Goal: Task Accomplishment & Management: Complete application form

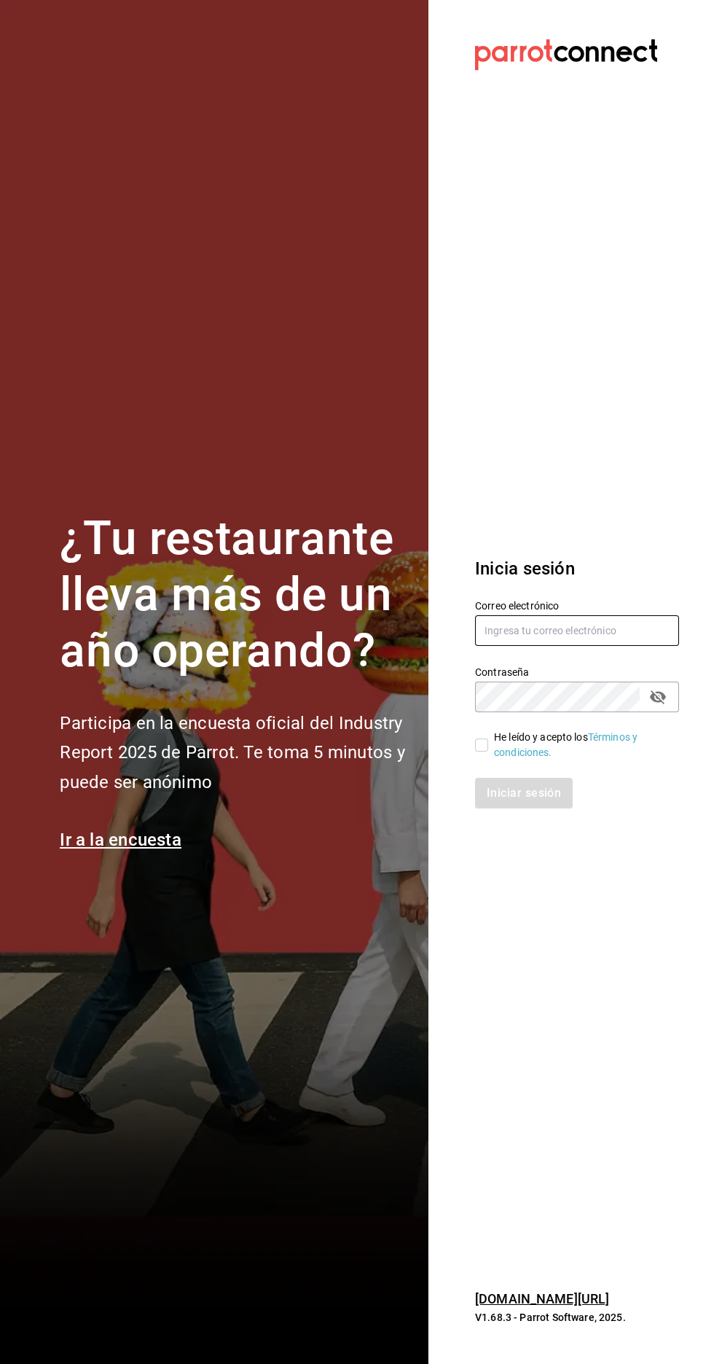
click at [602, 646] on input "text" at bounding box center [577, 630] width 204 height 31
type input "[EMAIL_ADDRESS][PERSON_NAME][DOMAIN_NAME]"
click at [482, 751] on input "He leído y acepto los Términos y condiciones." at bounding box center [481, 744] width 13 height 13
checkbox input "true"
click at [544, 808] on button "Iniciar sesión" at bounding box center [524, 793] width 99 height 31
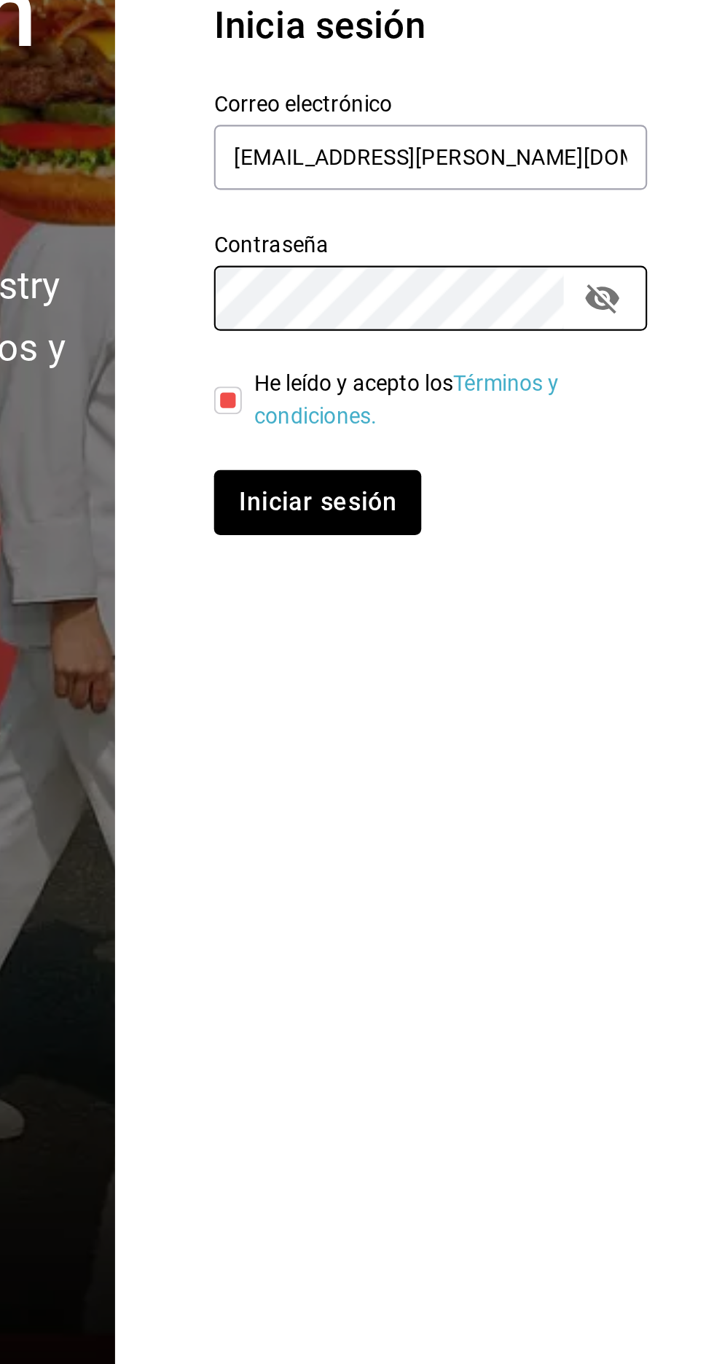
click at [691, 959] on section "Datos incorrectos. Verifica que tu Correo o Contraseña estén bien escritos. Ini…" at bounding box center [572, 682] width 286 height 1364
click at [663, 738] on icon "passwordField" at bounding box center [657, 728] width 17 height 17
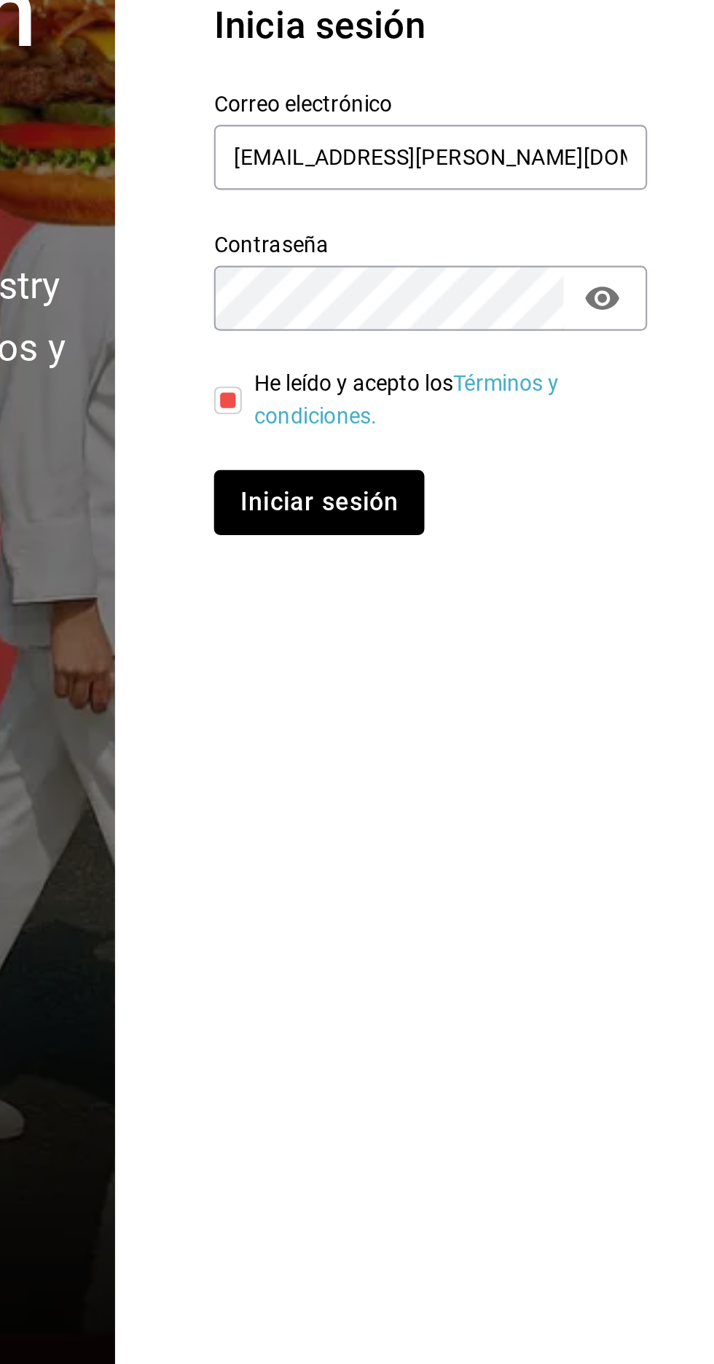
click at [511, 840] on button "Iniciar sesión" at bounding box center [524, 825] width 99 height 31
